Goal: Find specific fact: Find specific page/section

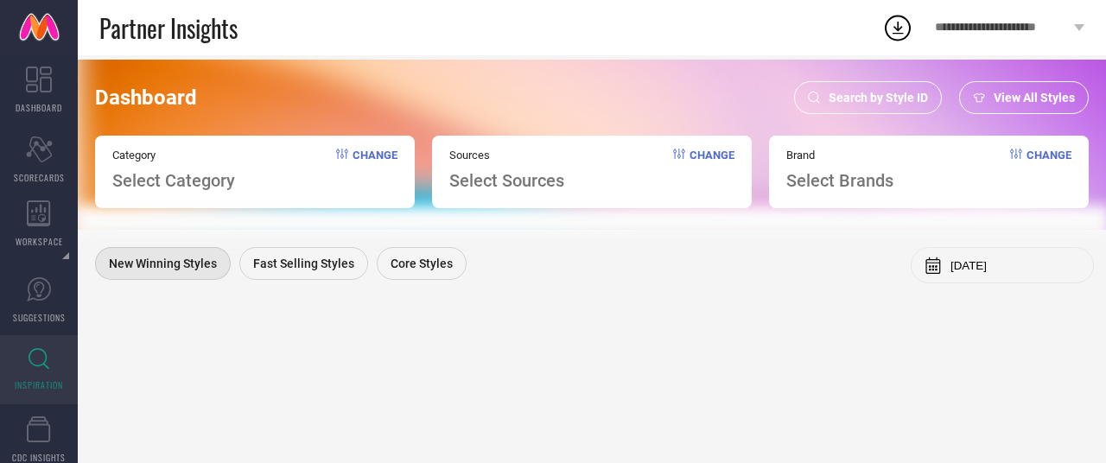
click at [895, 98] on span "Search by Style ID" at bounding box center [877, 98] width 99 height 14
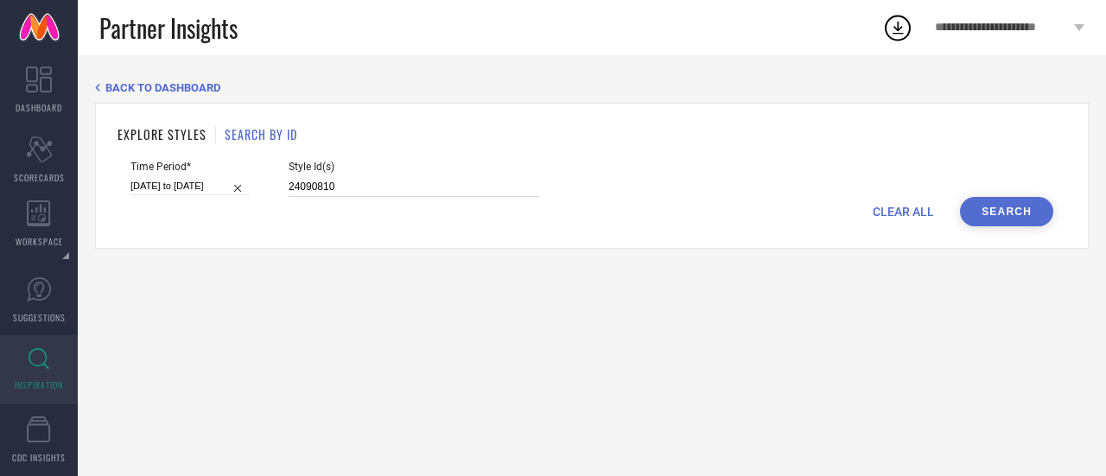
click at [350, 191] on input "24090810" at bounding box center [413, 187] width 250 height 20
paste input "9329276 30113567 30113631 30649994 30649997 30650018"
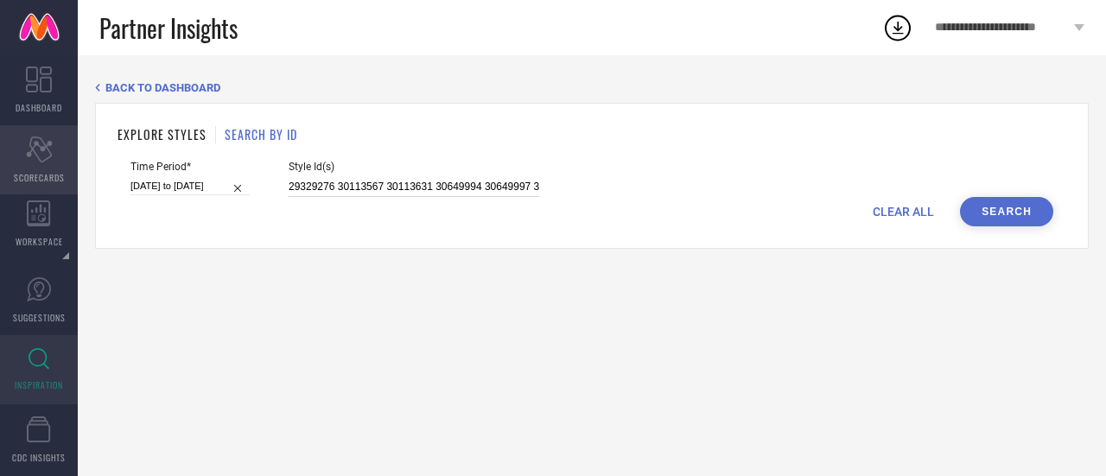
paste input "29997506"
type input "29329276 30113567 30113631 30649994 30649997 30650018 29997506"
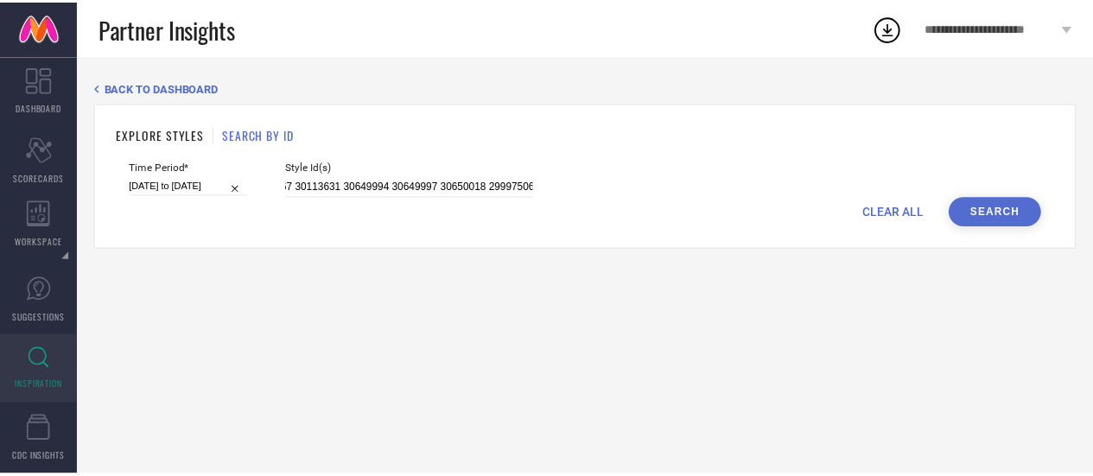
scroll to position [0, 0]
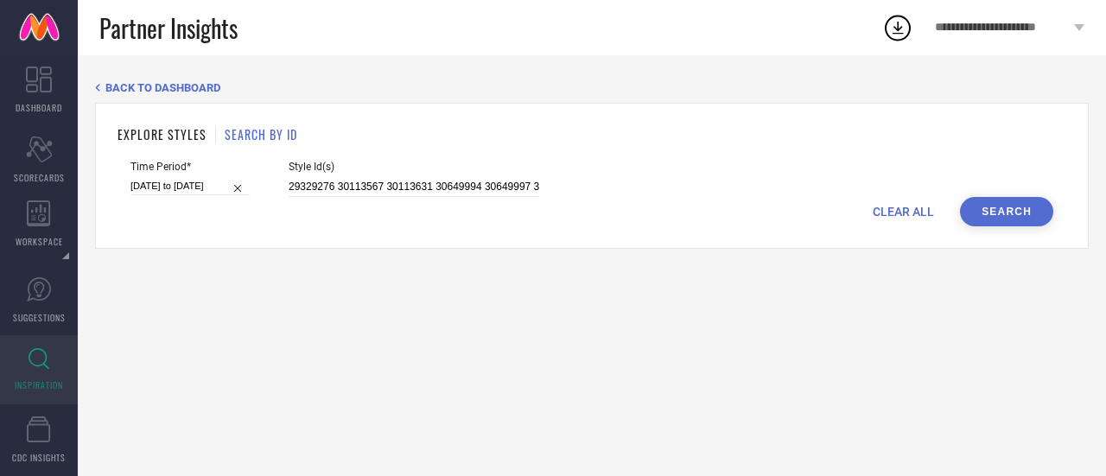
click at [1005, 209] on button "Search" at bounding box center [1006, 211] width 93 height 29
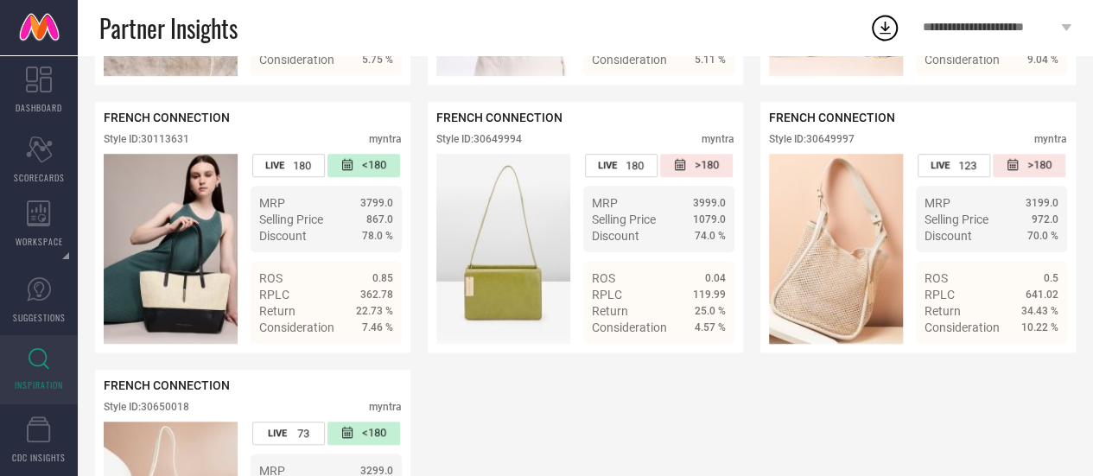
scroll to position [748, 0]
